Goal: Find specific fact: Find specific fact

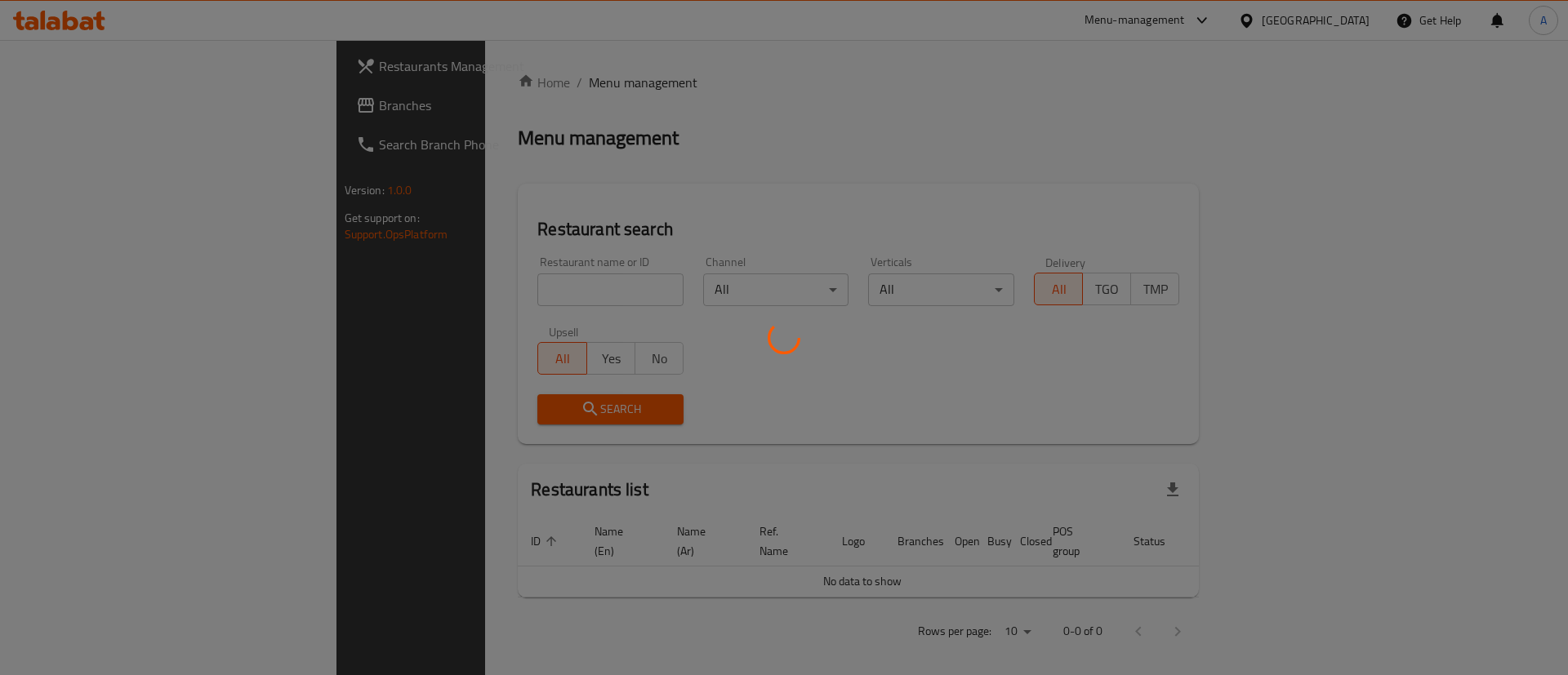
click at [543, 267] on div at bounding box center [784, 337] width 1568 height 675
click at [551, 285] on div at bounding box center [784, 337] width 1568 height 675
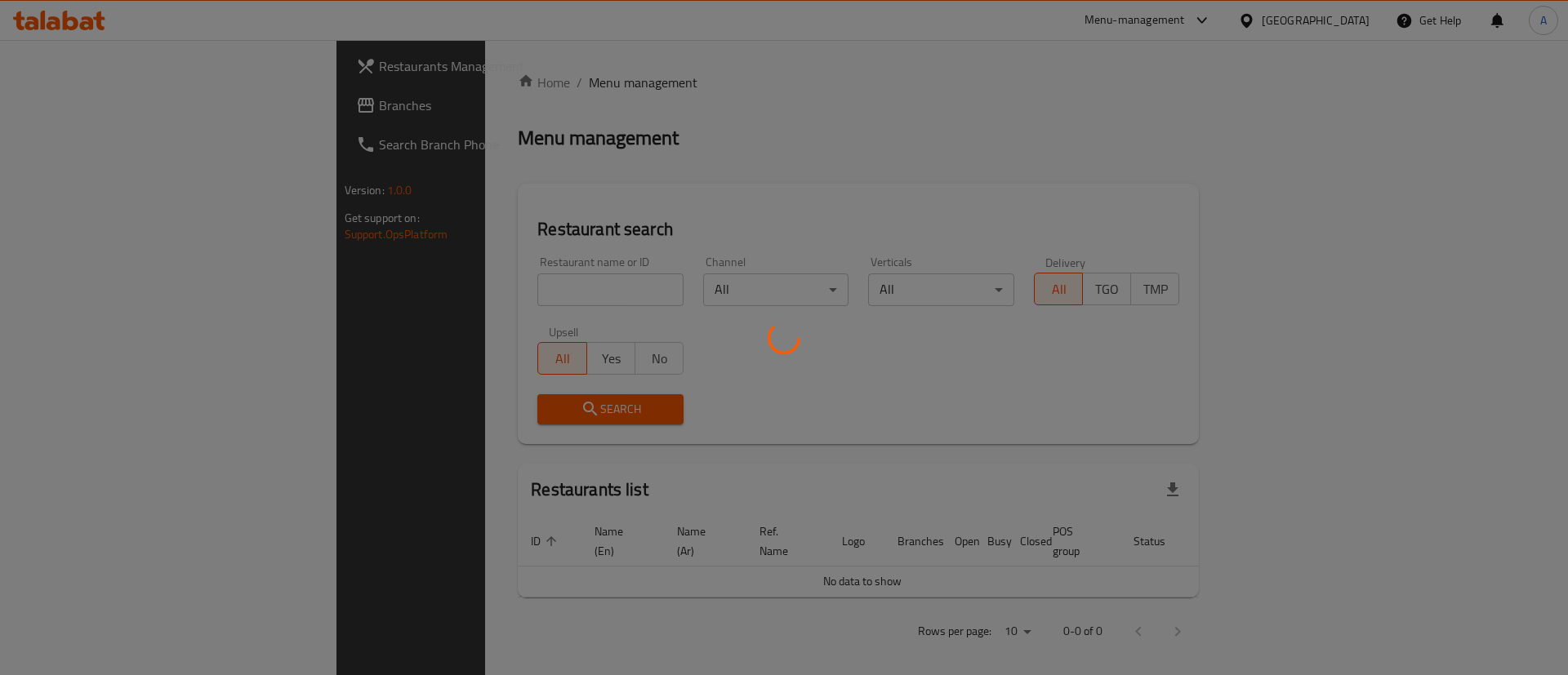
click at [540, 288] on div at bounding box center [784, 337] width 1568 height 675
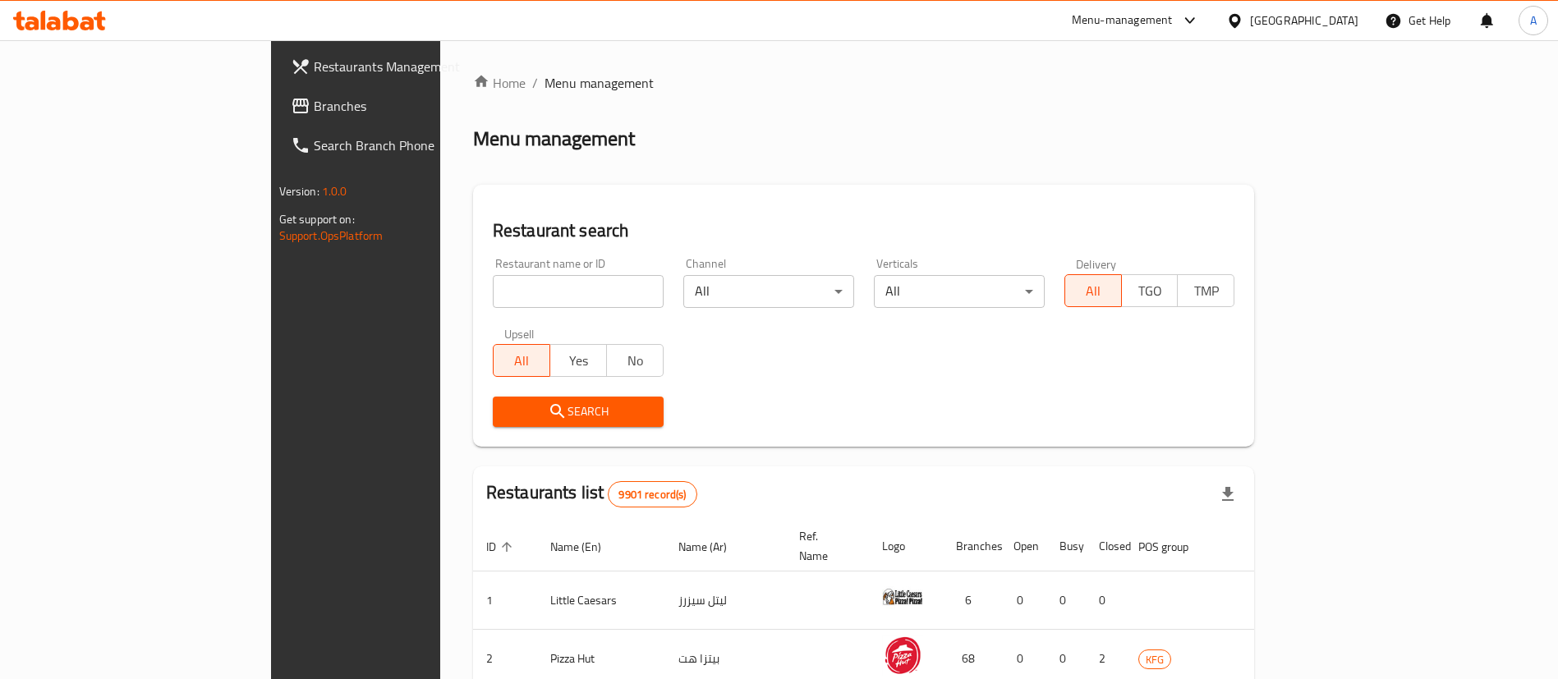
click at [483, 319] on div "Upsell All Yes No" at bounding box center [578, 352] width 191 height 69
click at [493, 280] on input "search" at bounding box center [578, 291] width 171 height 33
type input "[PERSON_NAME]"
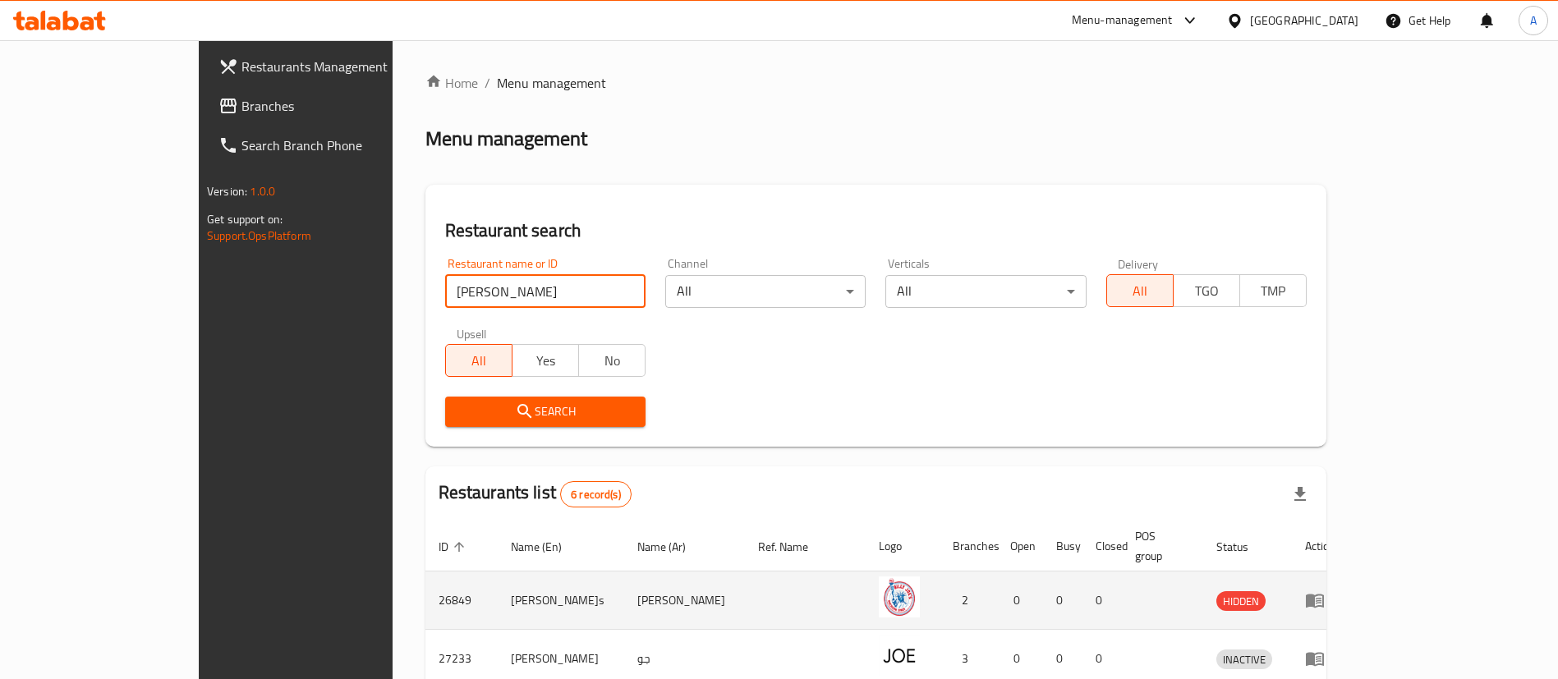
drag, startPoint x: 826, startPoint y: 567, endPoint x: 786, endPoint y: 564, distance: 40.3
click at [826, 572] on td "enhanced table" at bounding box center [805, 601] width 121 height 58
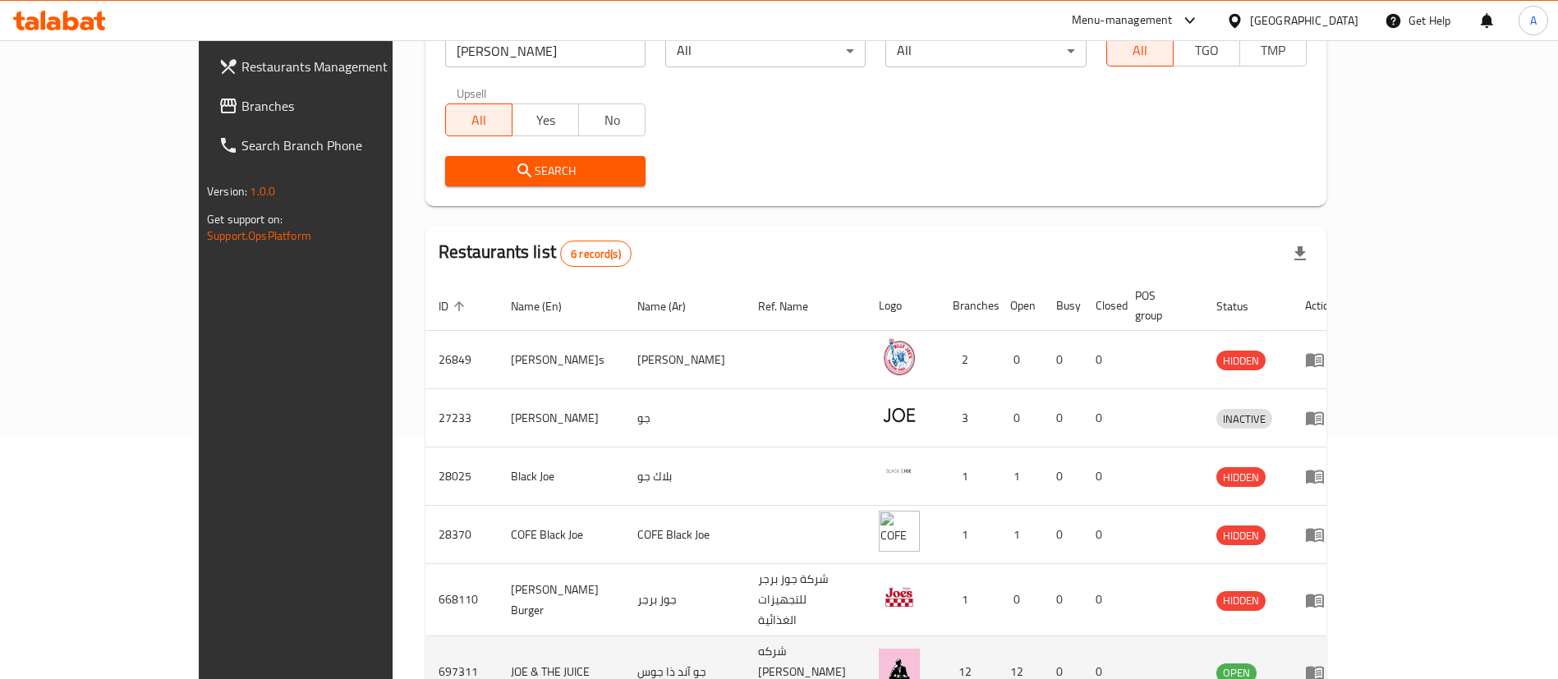
scroll to position [313, 0]
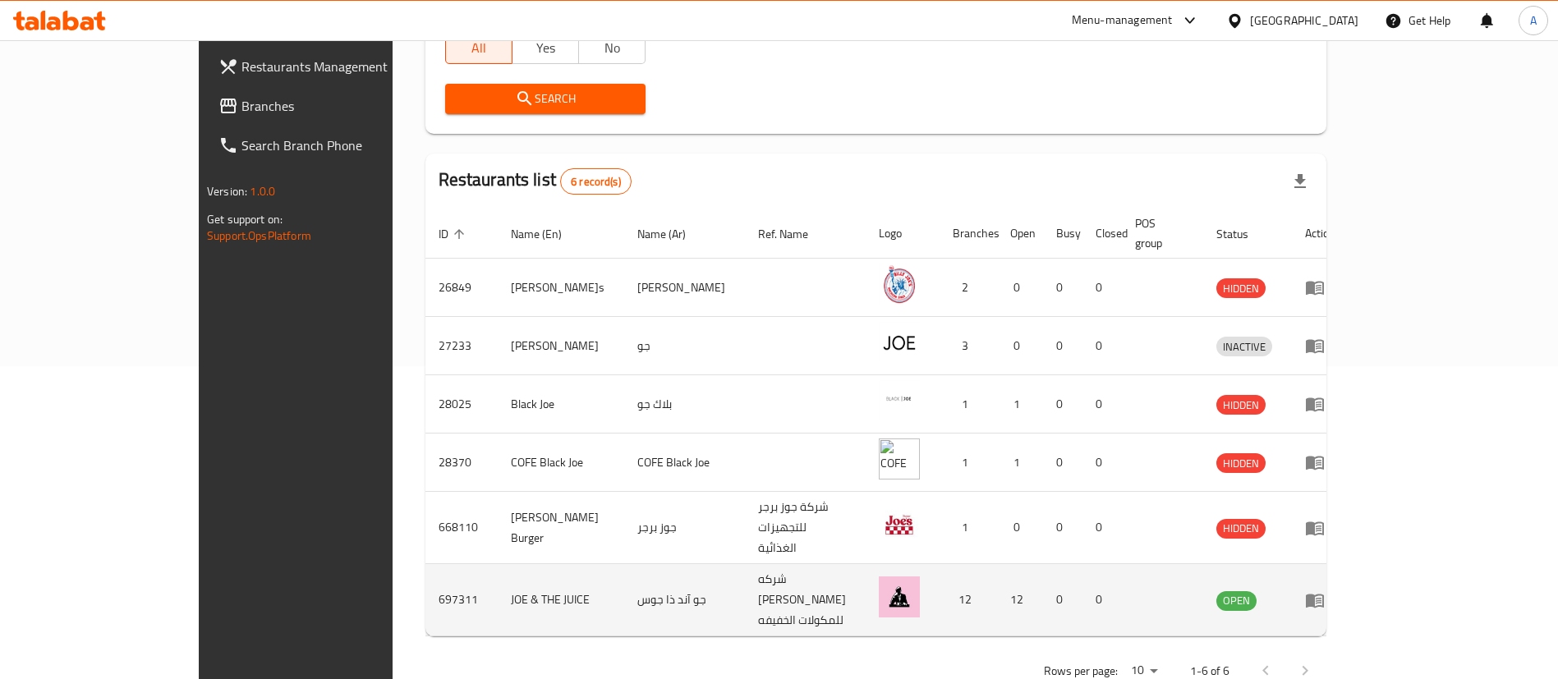
click at [425, 575] on td "697311" at bounding box center [461, 600] width 72 height 72
copy td "697311"
